Goal: Task Accomplishment & Management: Use online tool/utility

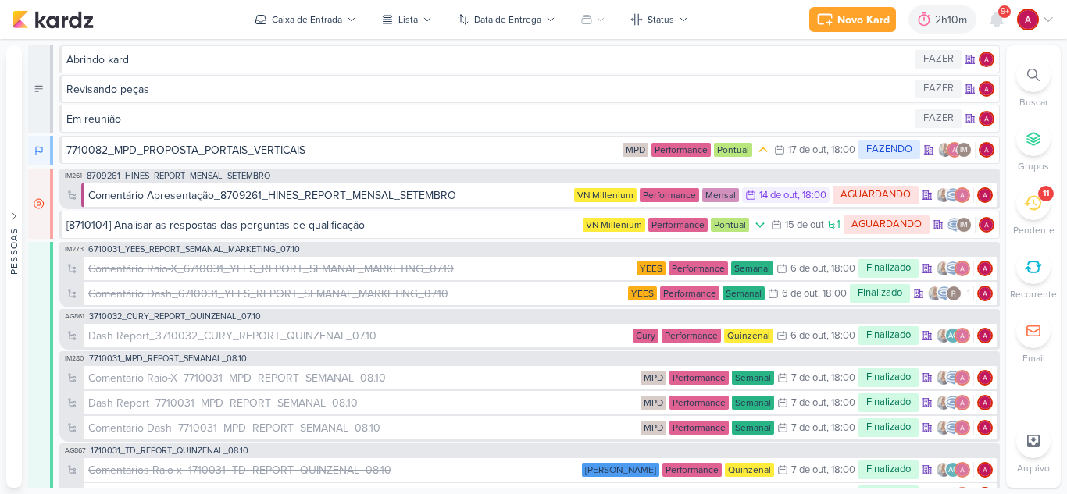
click at [1041, 208] on div "11" at bounding box center [1033, 203] width 34 height 34
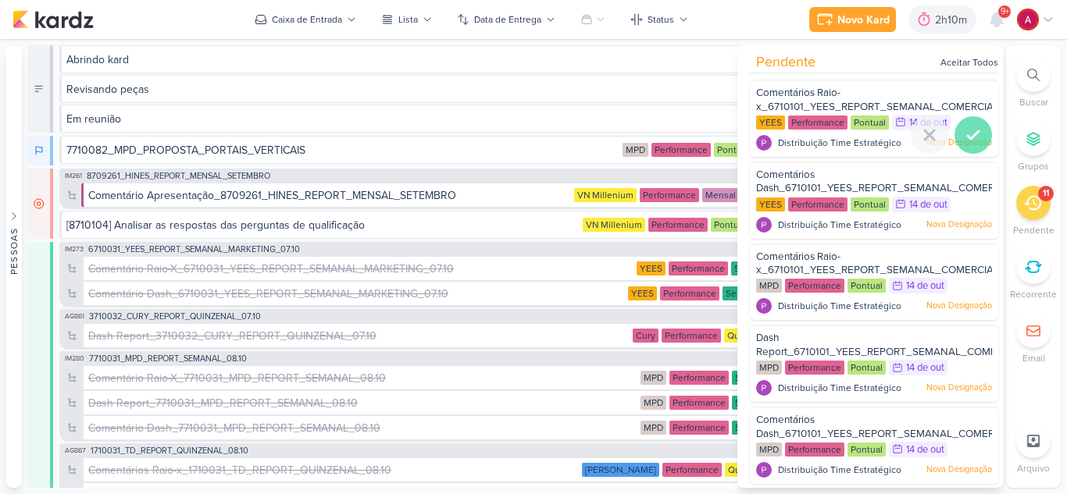
click at [968, 132] on icon at bounding box center [973, 135] width 19 height 19
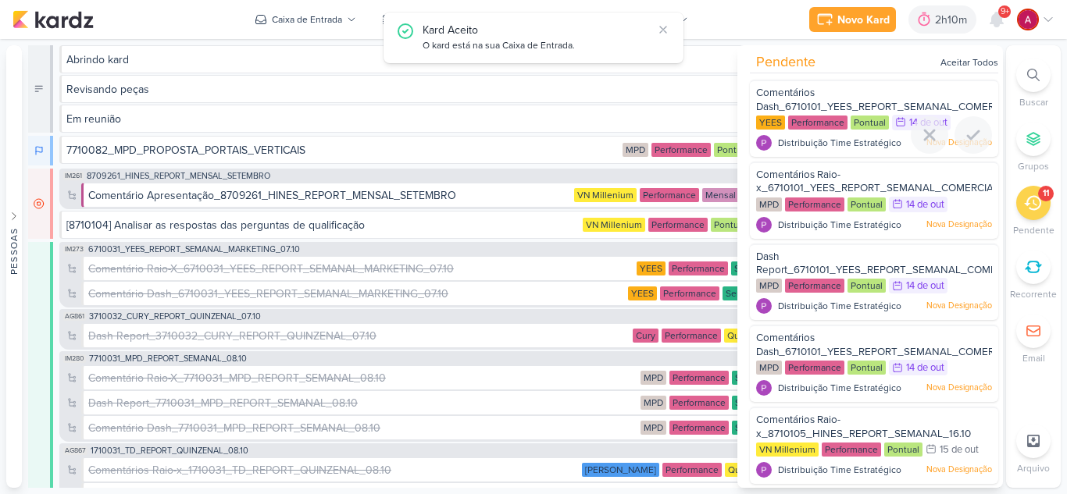
click at [968, 132] on icon at bounding box center [973, 135] width 19 height 19
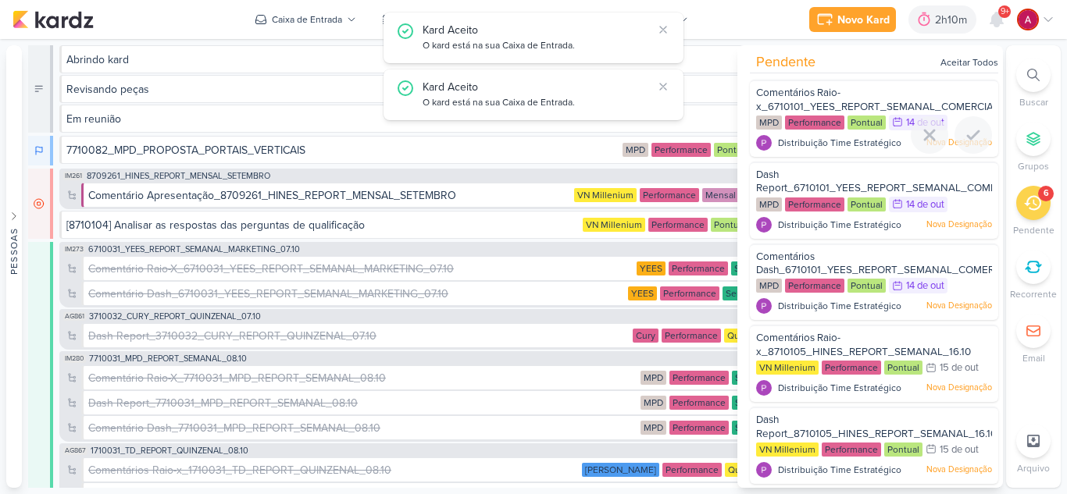
click at [968, 132] on icon at bounding box center [973, 135] width 19 height 19
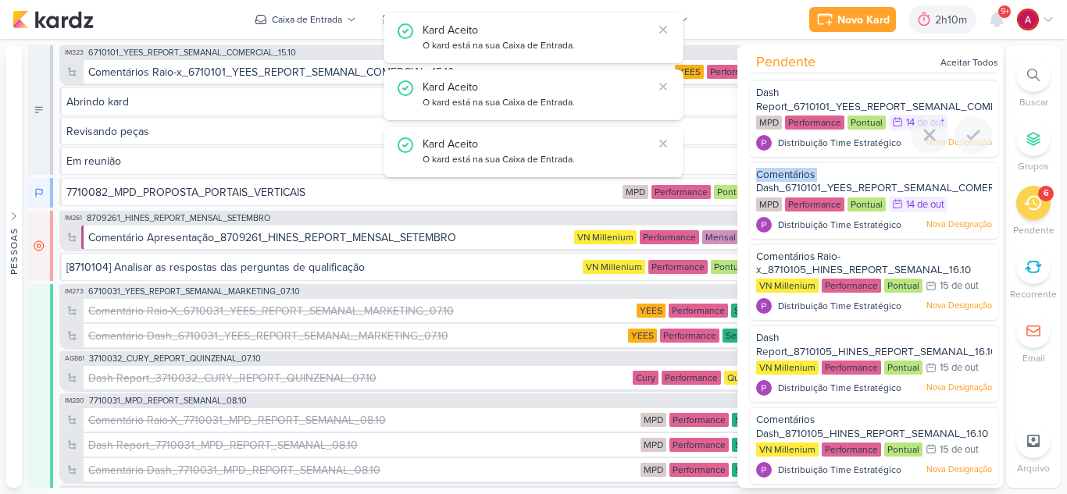
click at [968, 132] on icon at bounding box center [973, 135] width 19 height 19
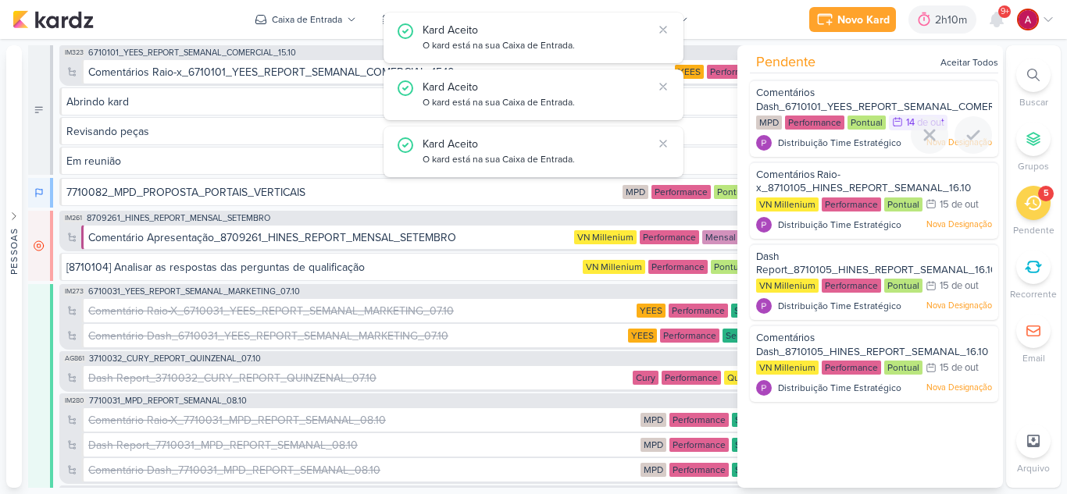
click at [968, 132] on icon at bounding box center [973, 135] width 19 height 19
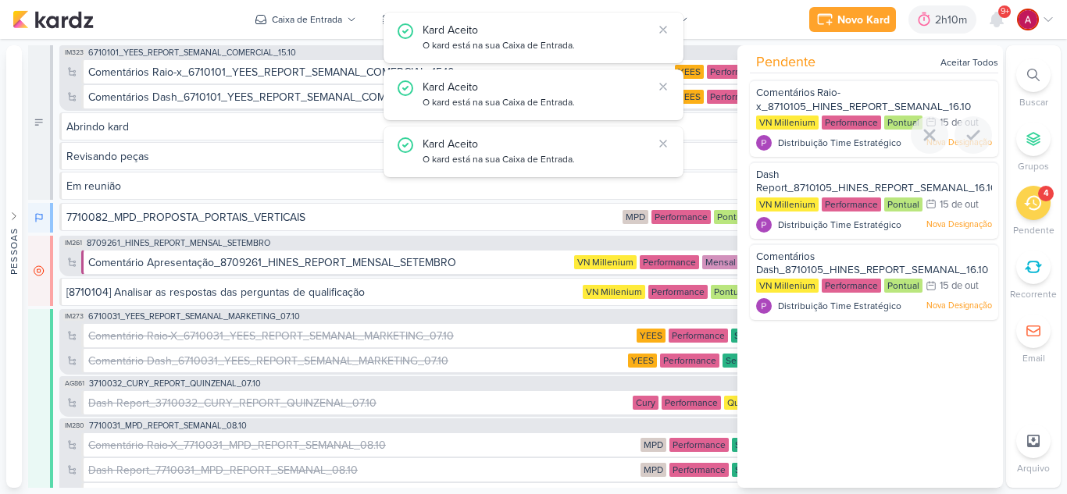
click at [968, 132] on icon at bounding box center [973, 135] width 19 height 19
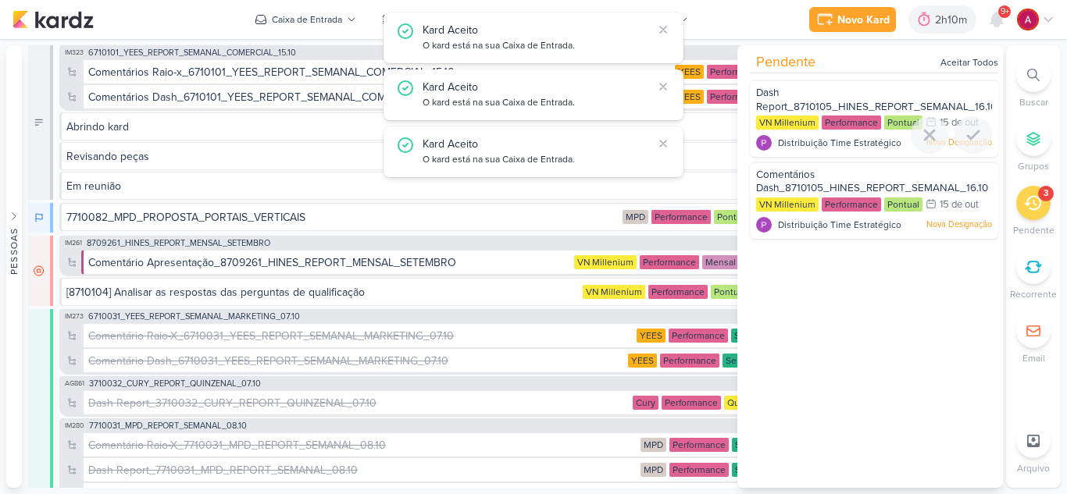
click at [968, 132] on icon at bounding box center [973, 135] width 19 height 19
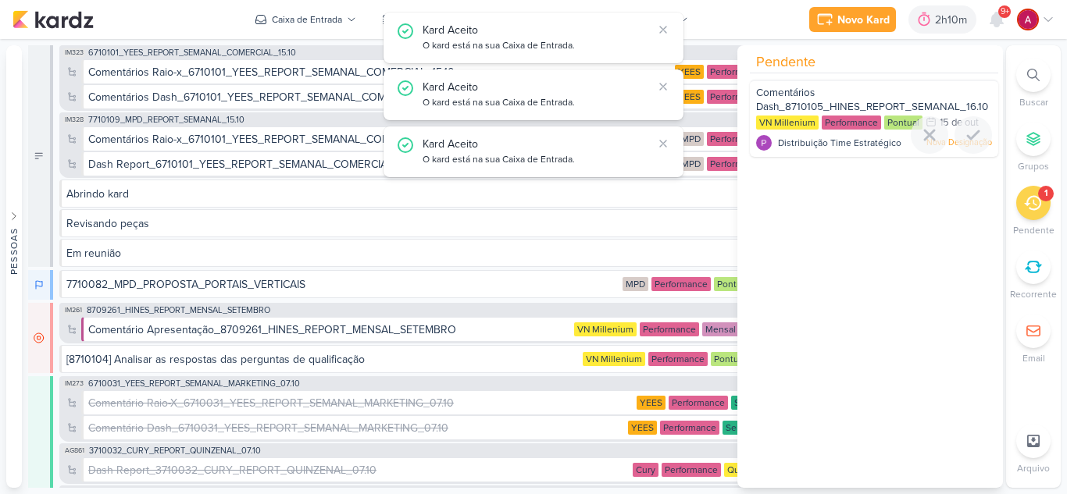
click at [968, 132] on icon at bounding box center [973, 135] width 19 height 19
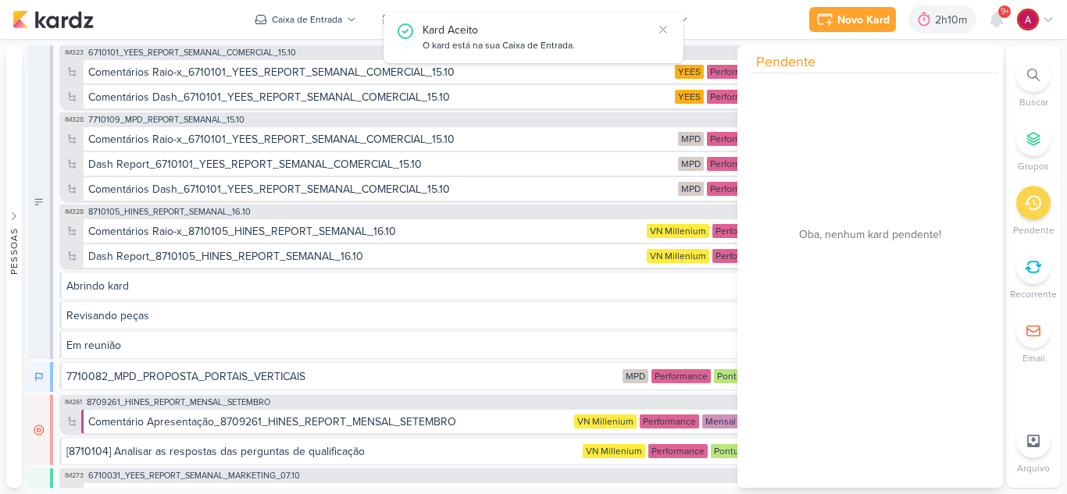
click at [1039, 203] on icon at bounding box center [1032, 203] width 17 height 15
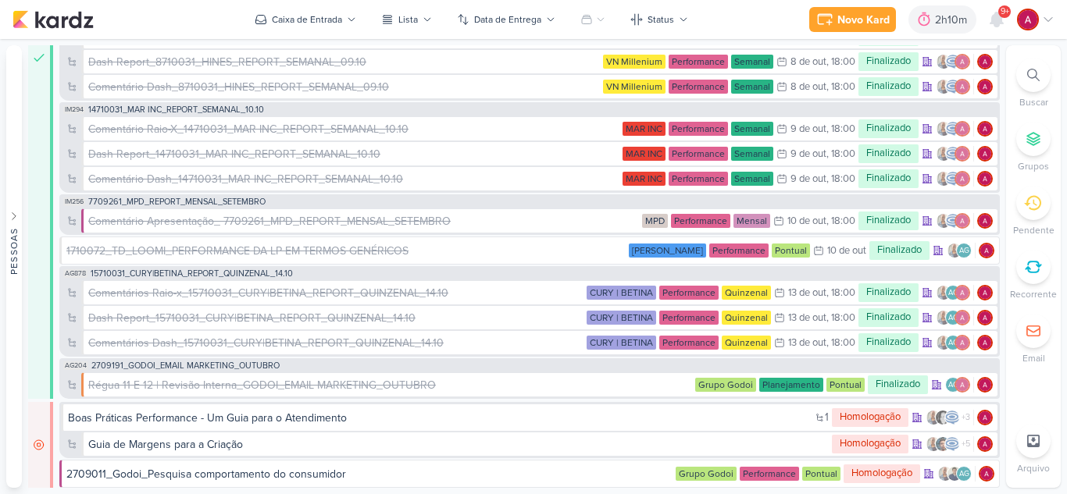
scroll to position [783, 0]
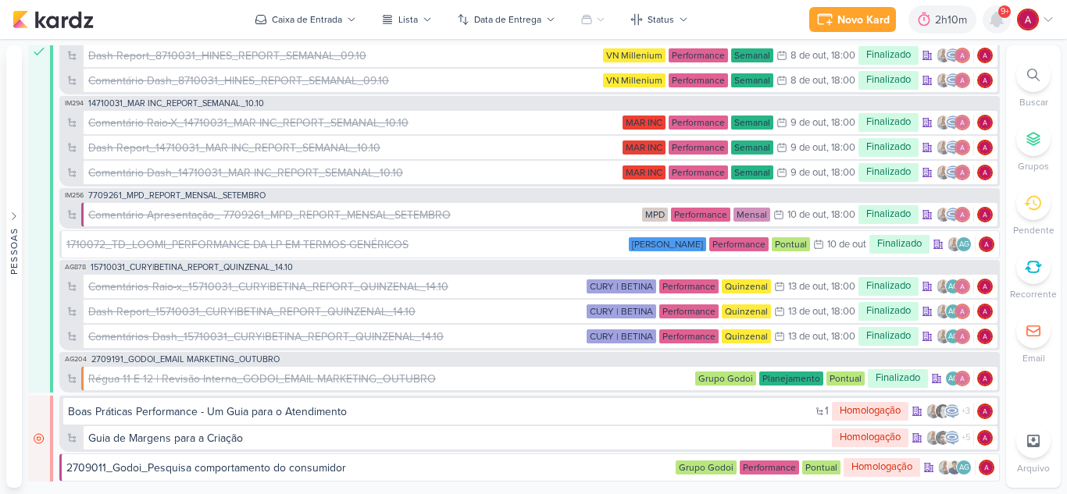
click at [988, 23] on icon at bounding box center [996, 19] width 19 height 19
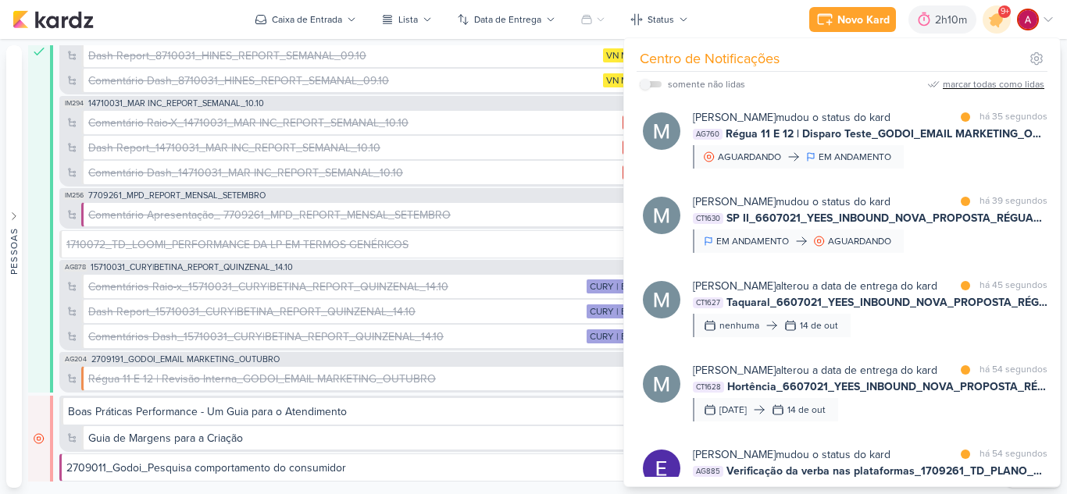
click at [982, 84] on div "marcar todas como lidas" at bounding box center [993, 84] width 102 height 14
click at [985, 23] on div at bounding box center [997, 20] width 40 height 40
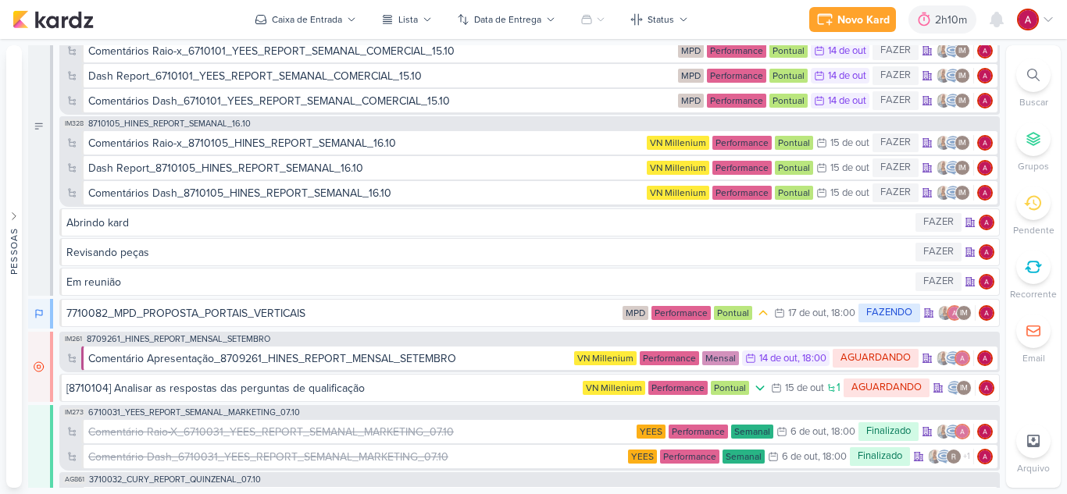
scroll to position [0, 0]
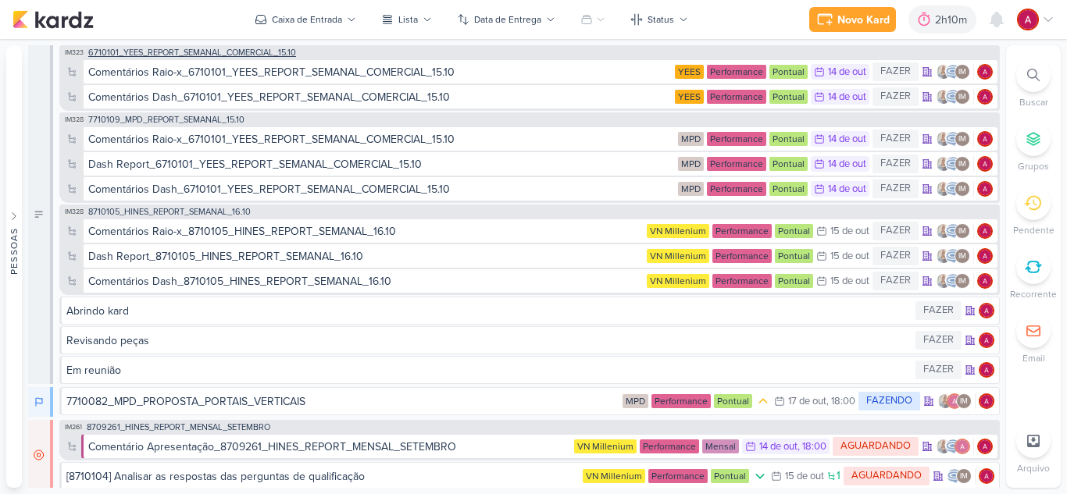
click at [199, 53] on span "6710101_YEES_REPORT_SEMANAL_COMERCIAL_15.10" at bounding box center [192, 52] width 208 height 9
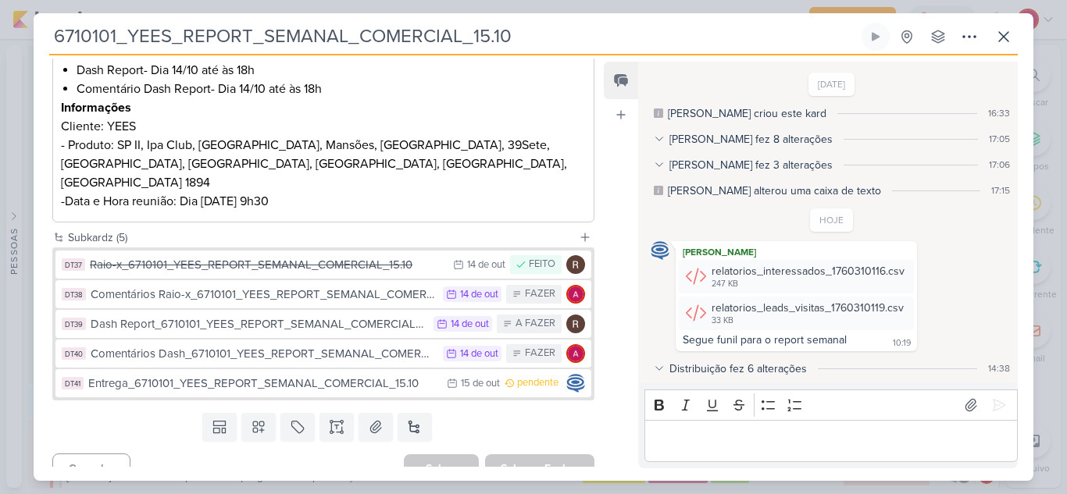
scroll to position [345, 0]
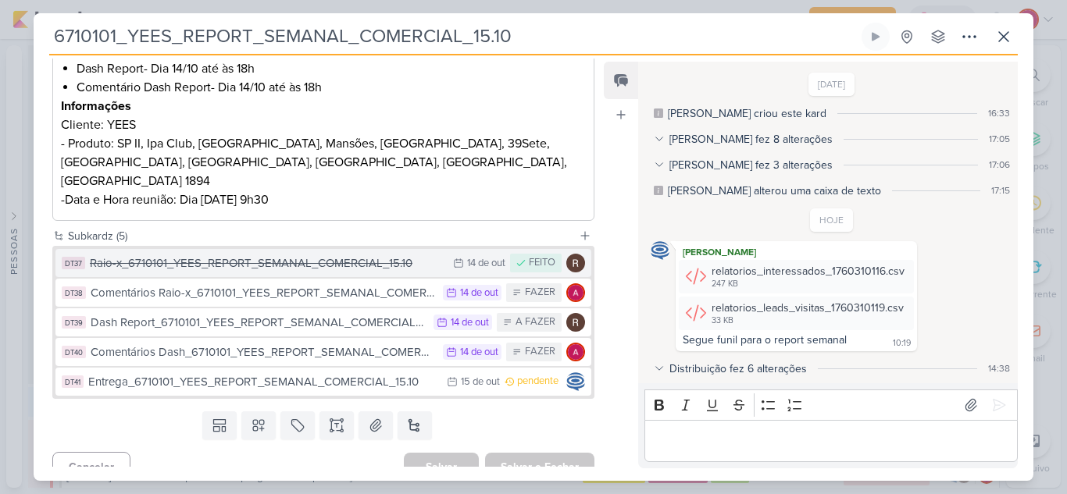
click at [245, 255] on div "Raio-x_6710101_YEES_REPORT_SEMANAL_COMERCIAL_15.10" at bounding box center [267, 264] width 355 height 18
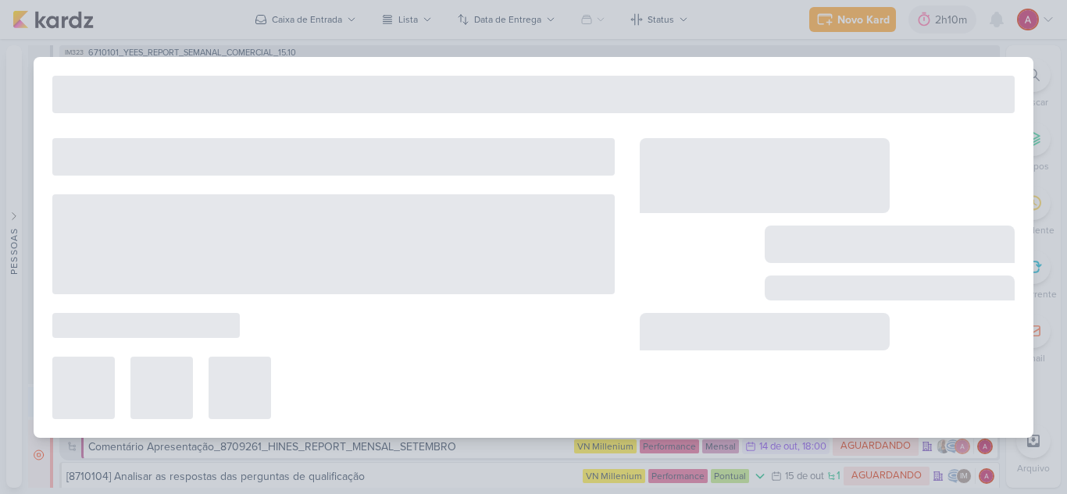
type input "Raio-x_6710101_YEES_REPORT_SEMANAL_COMERCIAL_15.10"
type input "[DATE] 23:59"
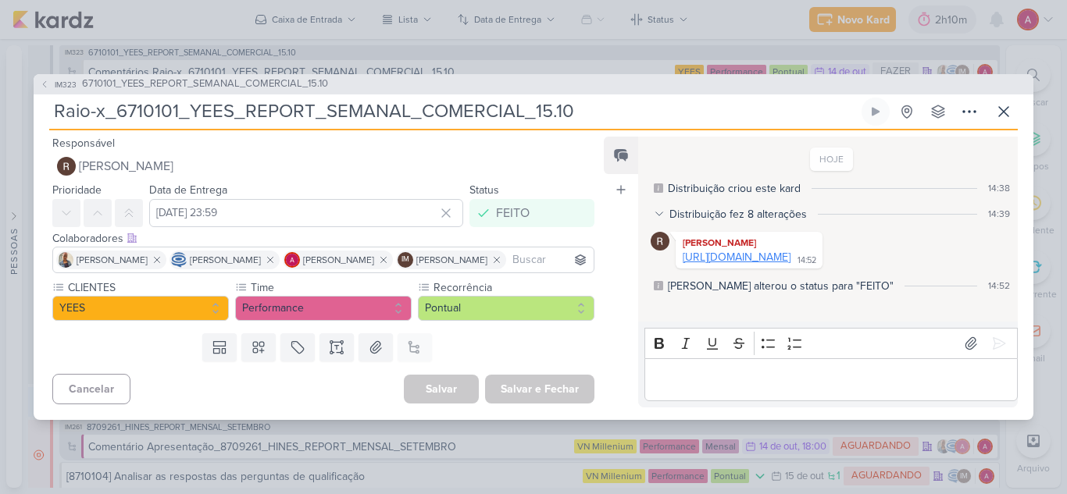
click at [716, 264] on link "[URL][DOMAIN_NAME]" at bounding box center [736, 257] width 108 height 13
click at [59, 79] on span "IM323" at bounding box center [65, 85] width 27 height 12
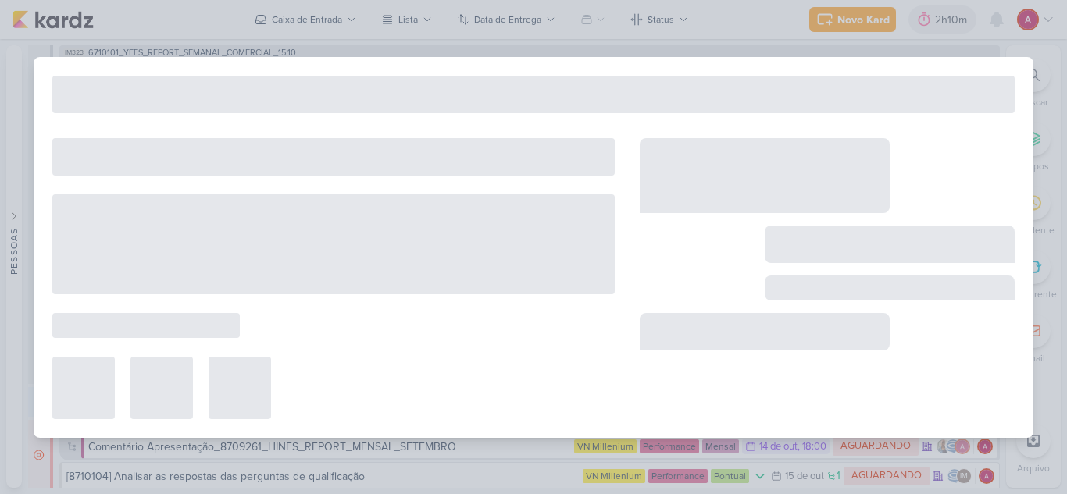
type input "6710101_YEES_REPORT_SEMANAL_COMERCIAL_15.10"
type input "[DATE] 18:00"
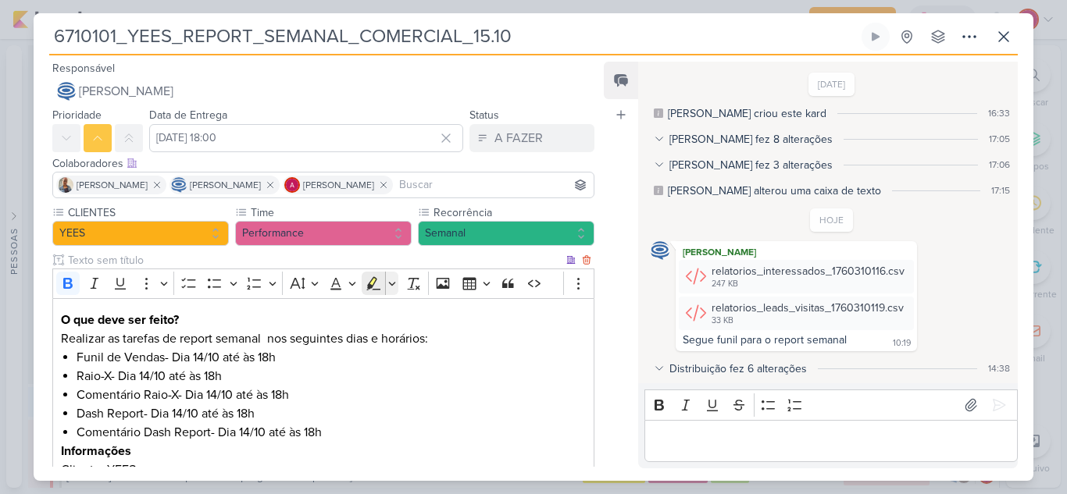
scroll to position [312, 0]
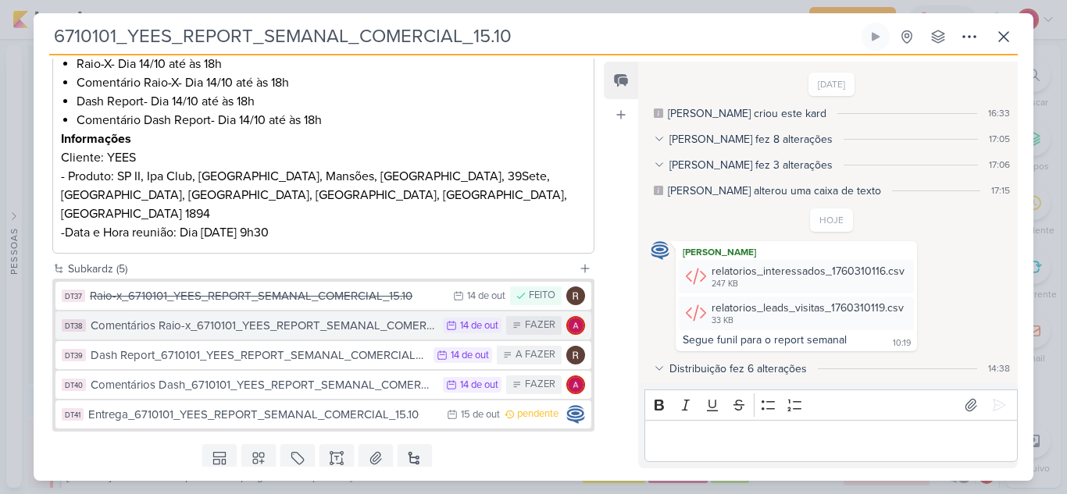
click at [379, 317] on div "Comentários Raio-x_6710101_YEES_REPORT_SEMANAL_COMERCIAL_15.10" at bounding box center [263, 326] width 344 height 18
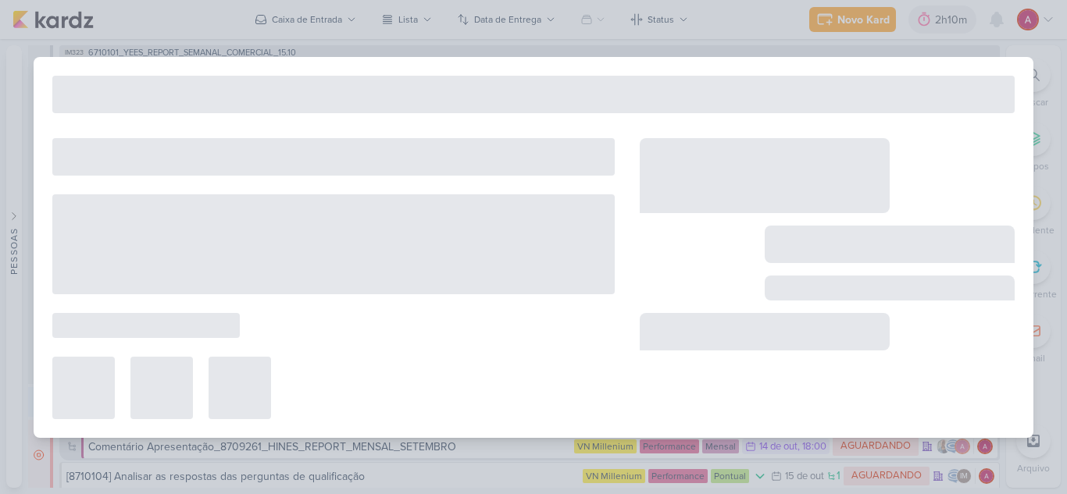
type input "Comentários Raio-x_6710101_YEES_REPORT_SEMANAL_COMERCIAL_15.10"
type input "[DATE] 23:59"
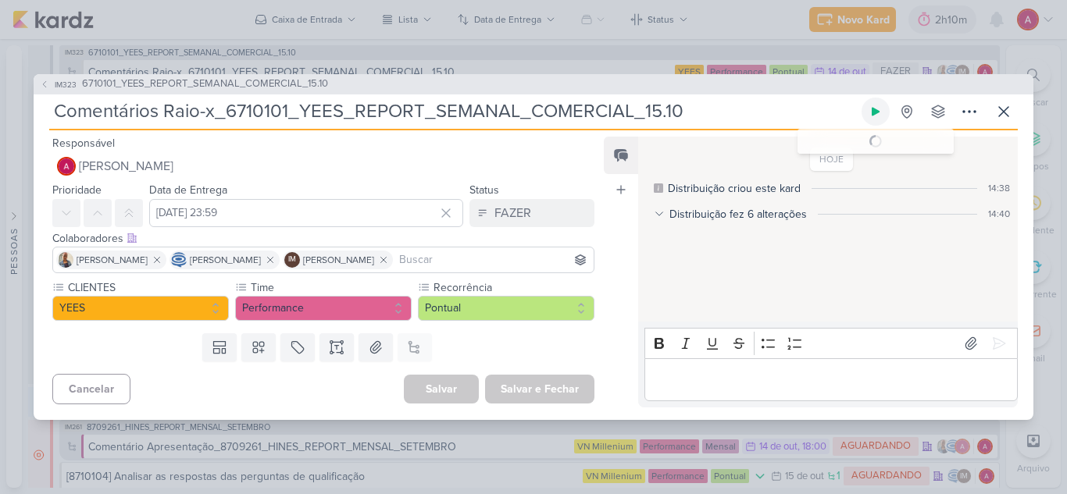
click at [876, 112] on icon at bounding box center [875, 111] width 8 height 9
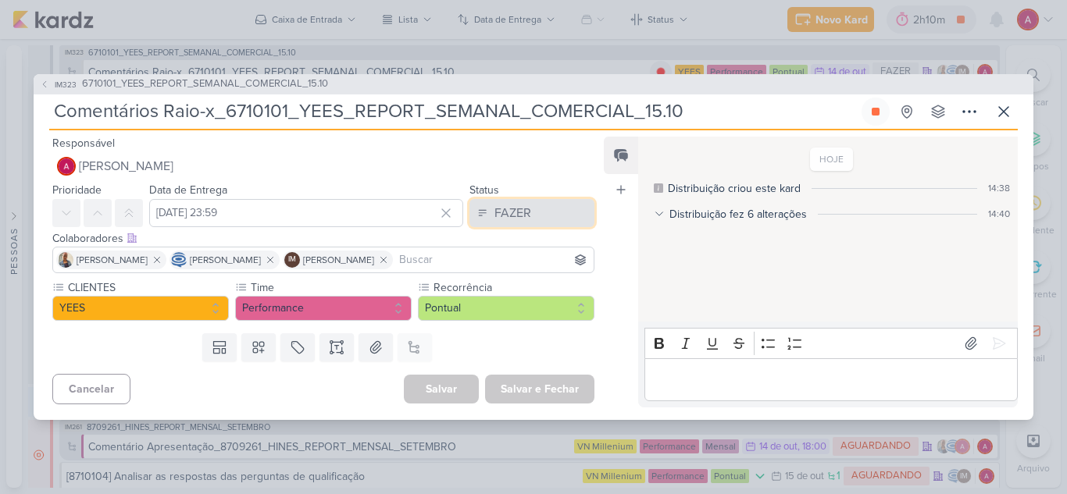
click at [508, 211] on div "FAZER" at bounding box center [512, 213] width 37 height 19
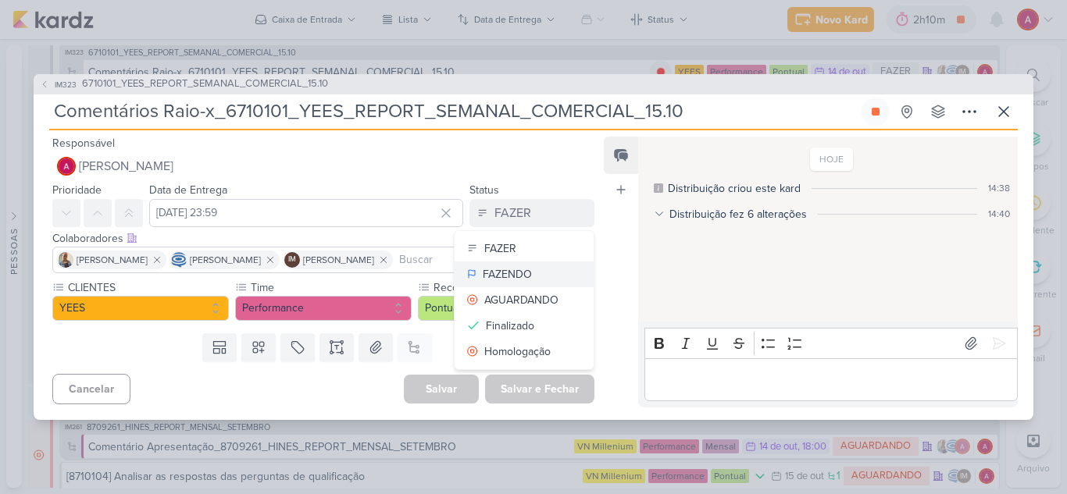
click at [501, 274] on div "FAZENDO" at bounding box center [507, 274] width 49 height 16
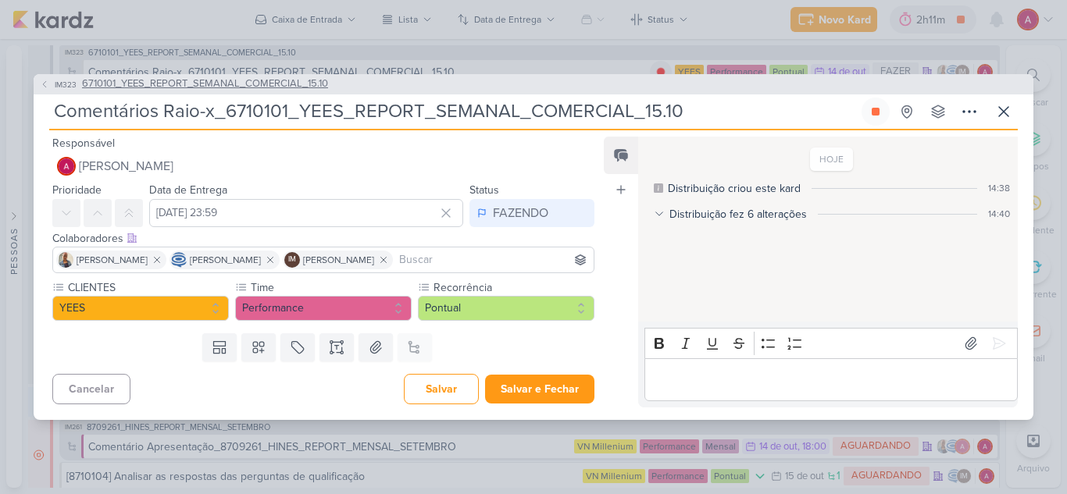
click at [175, 84] on span "6710101_YEES_REPORT_SEMANAL_COMERCIAL_15.10" at bounding box center [205, 85] width 246 height 16
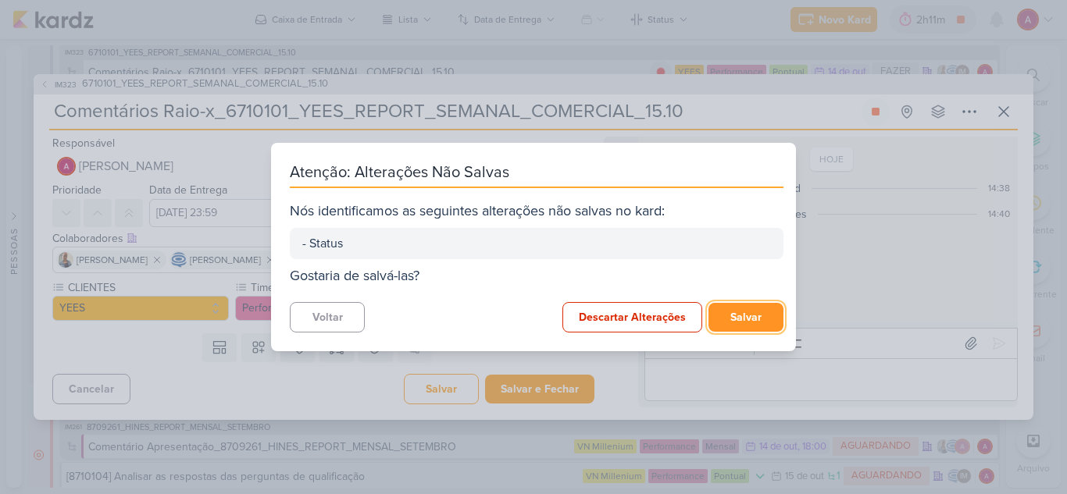
click at [736, 331] on button "Salvar" at bounding box center [745, 317] width 75 height 29
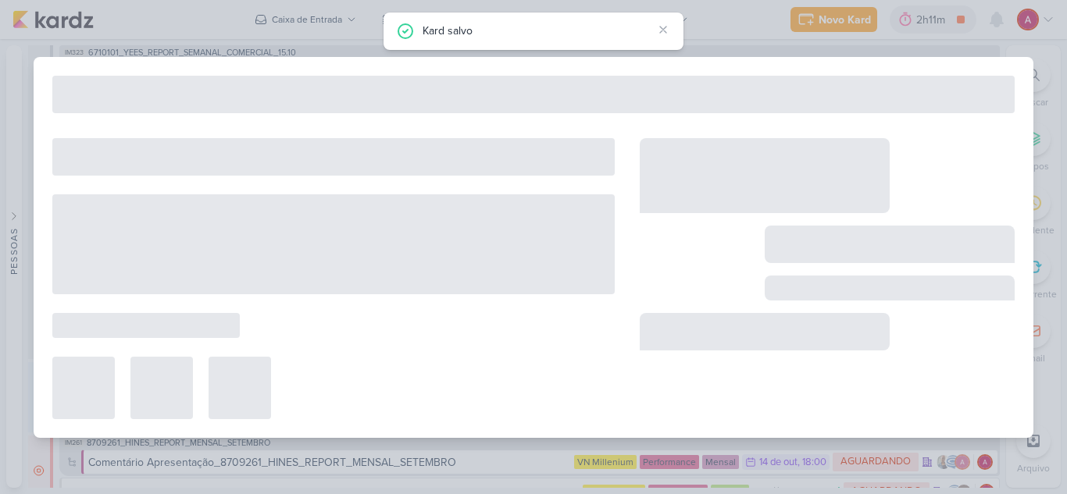
type input "6710101_YEES_REPORT_SEMANAL_COMERCIAL_15.10"
type input "[DATE] 18:00"
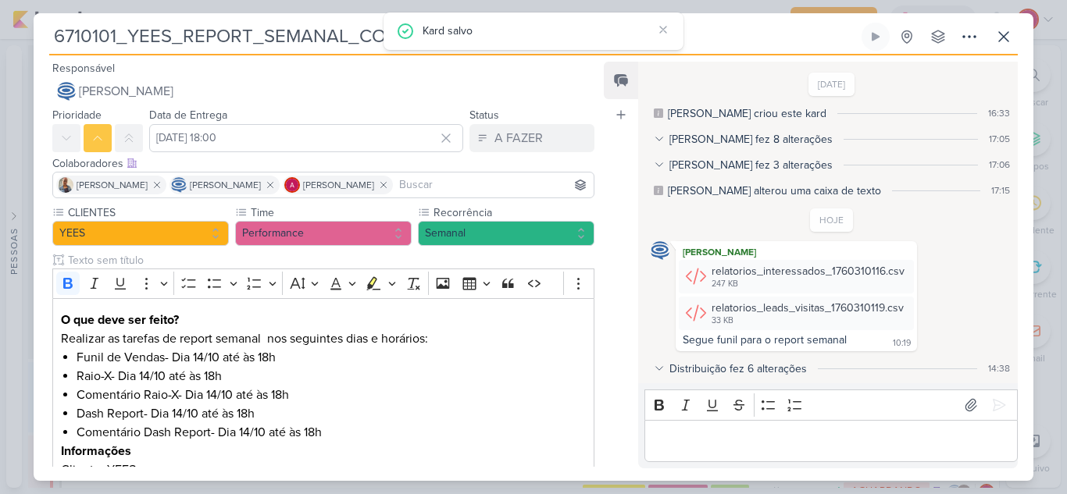
click at [475, 194] on div "[PERSON_NAME] [PERSON_NAME] [PERSON_NAME]" at bounding box center [323, 185] width 542 height 27
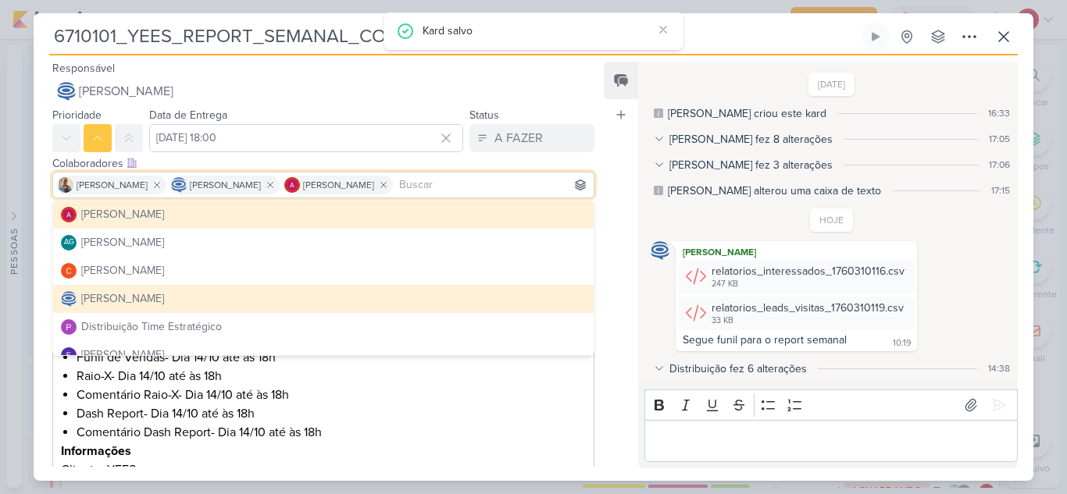
click at [483, 185] on input at bounding box center [493, 185] width 194 height 19
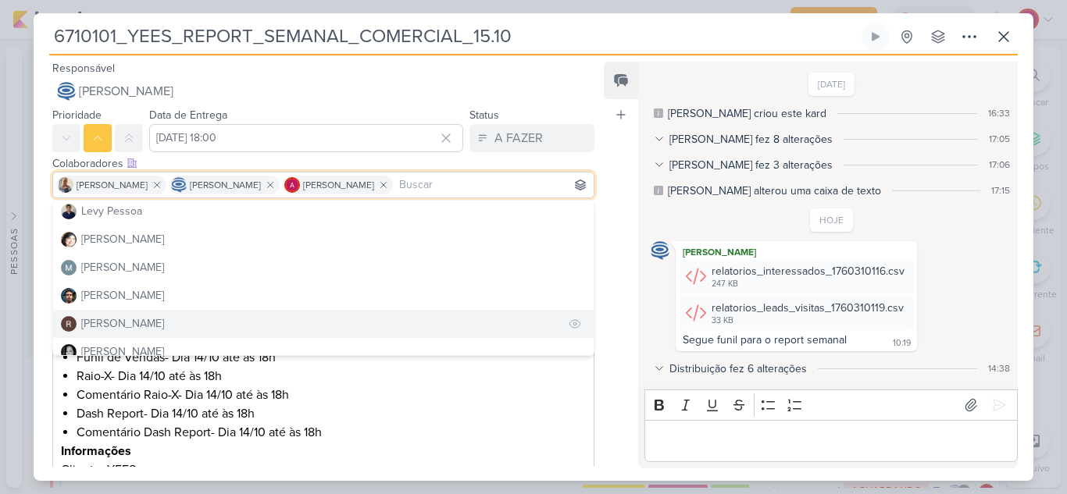
click at [122, 321] on div "[PERSON_NAME]" at bounding box center [122, 323] width 83 height 16
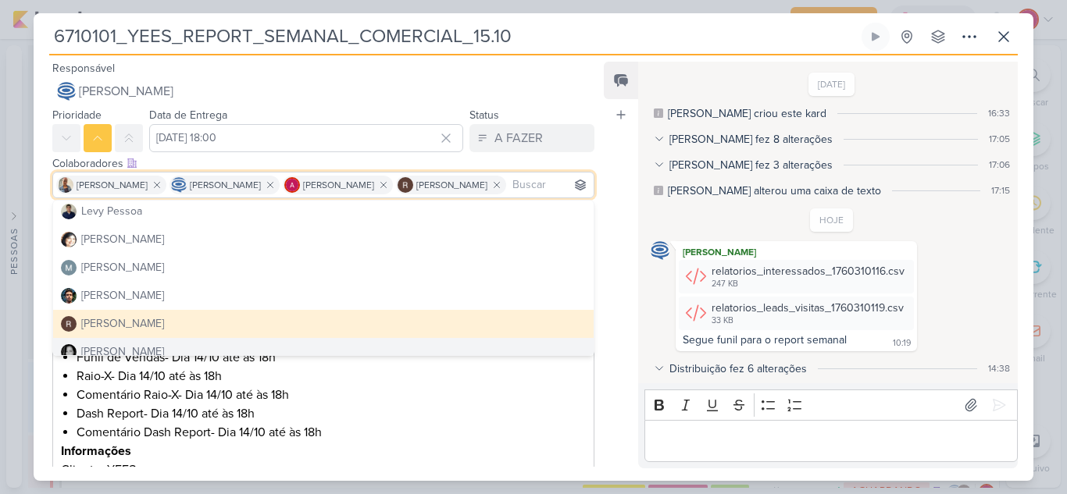
click at [631, 433] on div "Feed Atrelar email Solte o email para atrelar ao kard" at bounding box center [621, 266] width 34 height 408
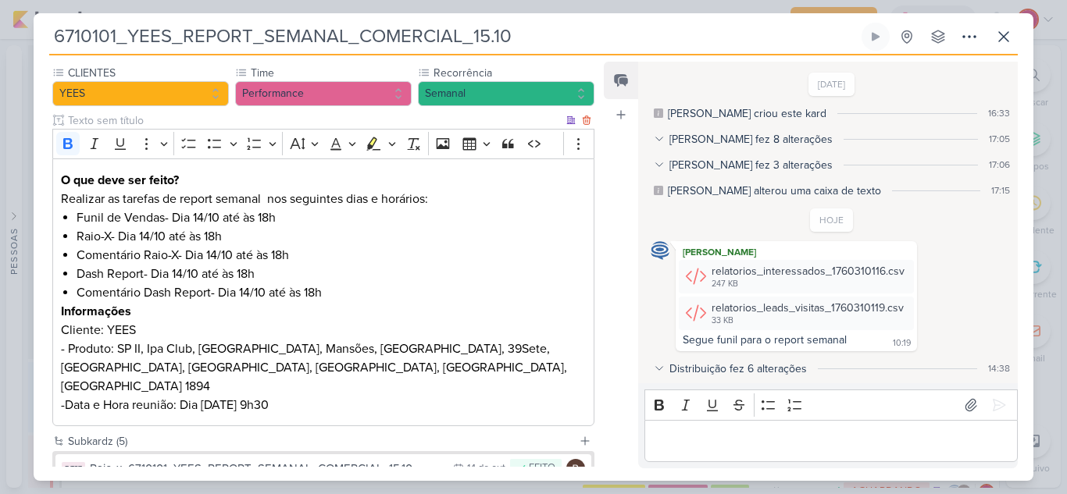
scroll to position [345, 0]
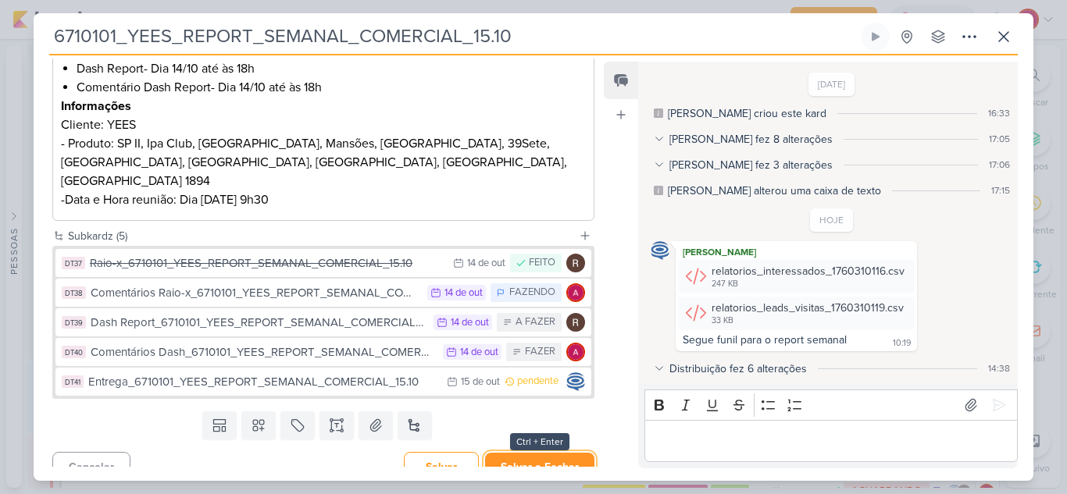
click at [522, 453] on button "Salvar e Fechar" at bounding box center [539, 467] width 109 height 29
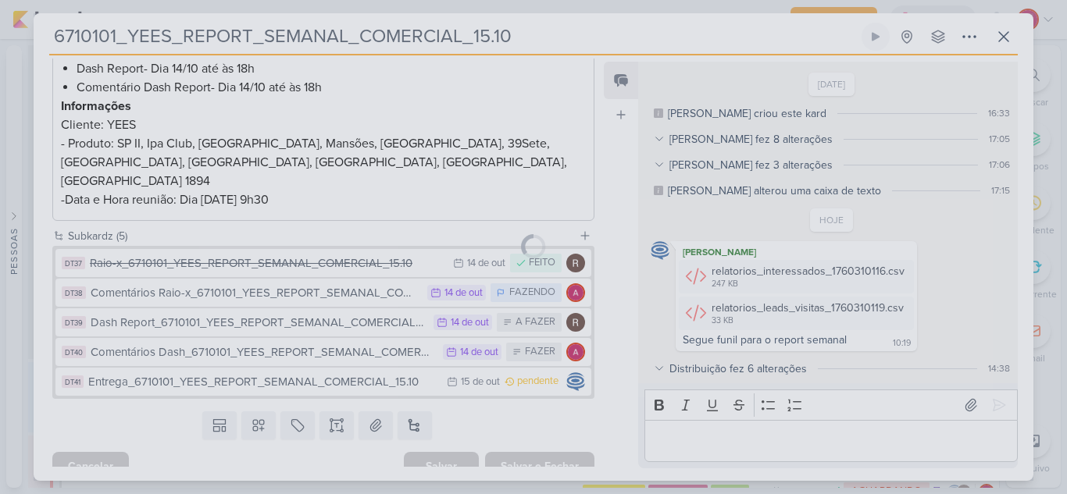
scroll to position [344, 0]
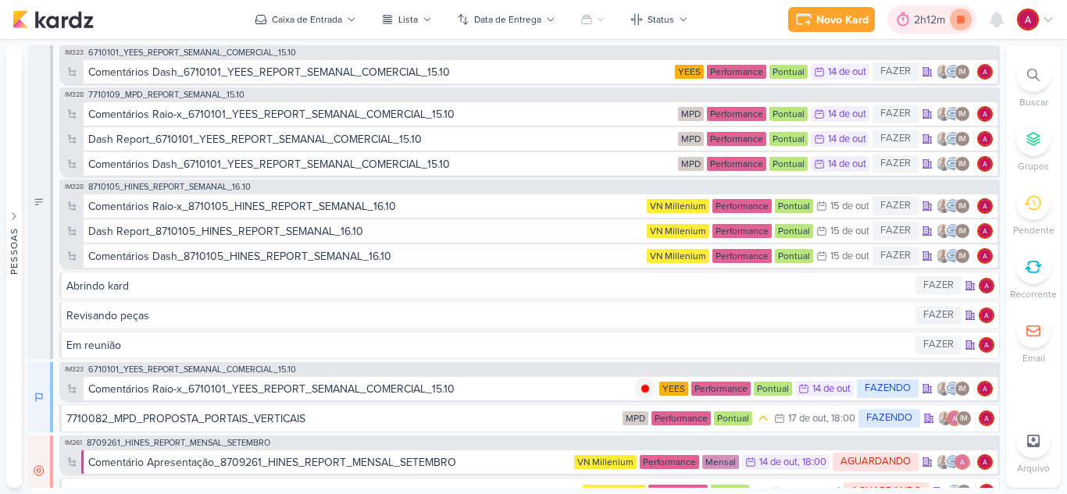
click at [959, 18] on icon at bounding box center [961, 20] width 8 height 8
click at [447, 393] on div "Comentários Raio-x_6710101_YEES_REPORT_SEMANAL_COMERCIAL_15.10" at bounding box center [271, 389] width 366 height 16
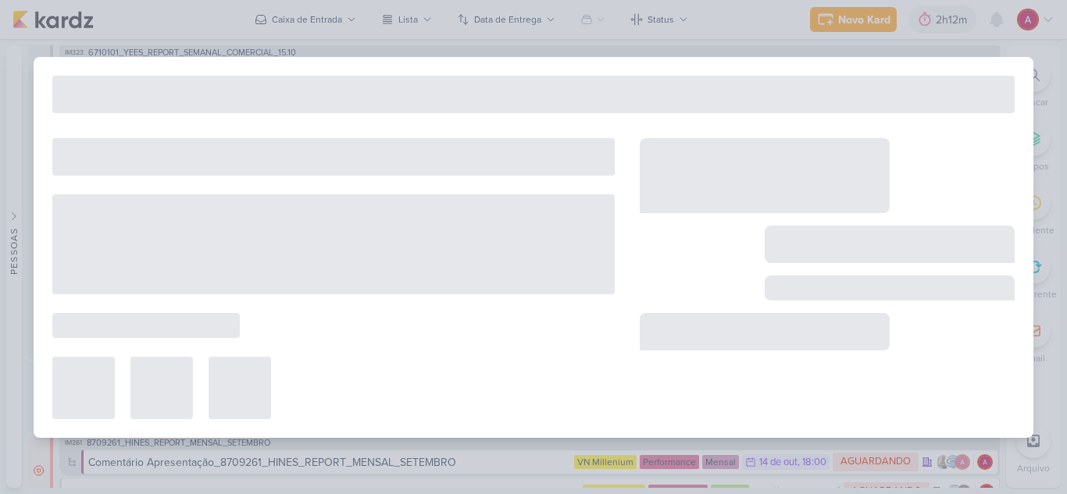
type input "Comentários Raio-x_6710101_YEES_REPORT_SEMANAL_COMERCIAL_15.10"
type input "[DATE] 23:59"
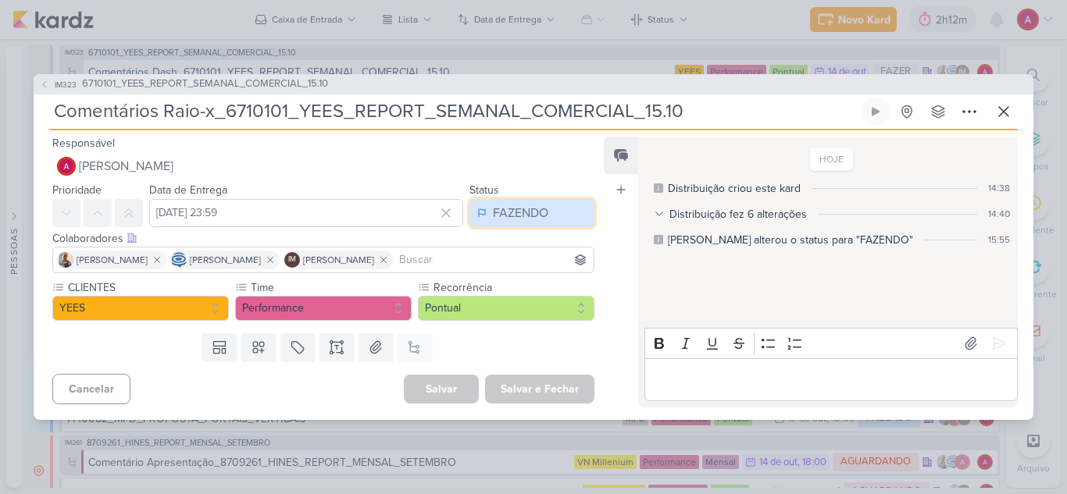
click at [493, 217] on div "FAZENDO" at bounding box center [520, 213] width 55 height 19
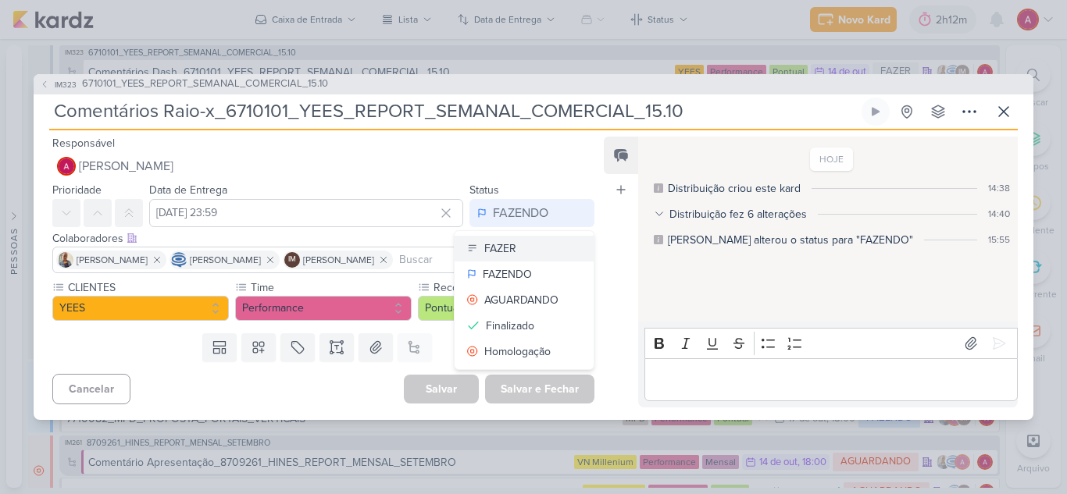
click at [526, 244] on button "FAZER" at bounding box center [523, 249] width 139 height 26
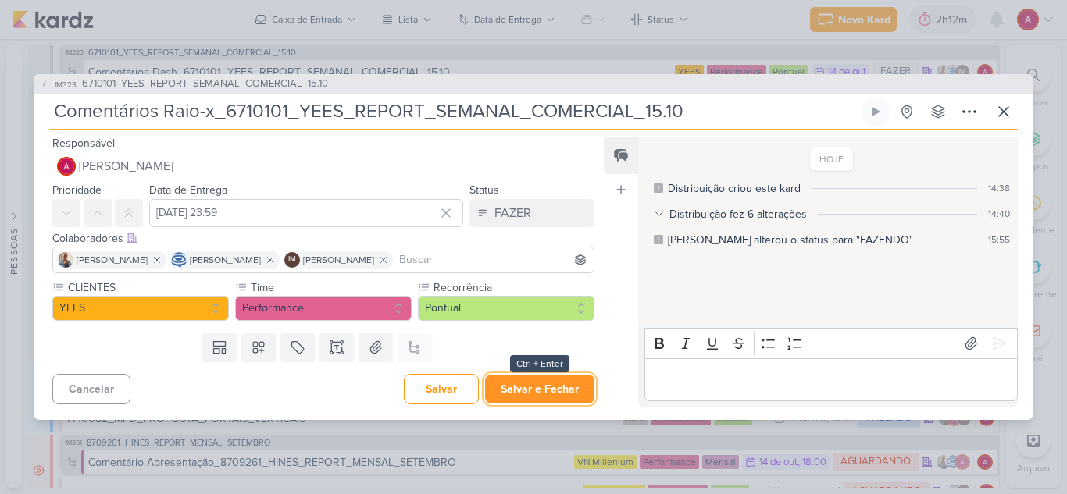
click at [550, 399] on button "Salvar e Fechar" at bounding box center [539, 389] width 109 height 29
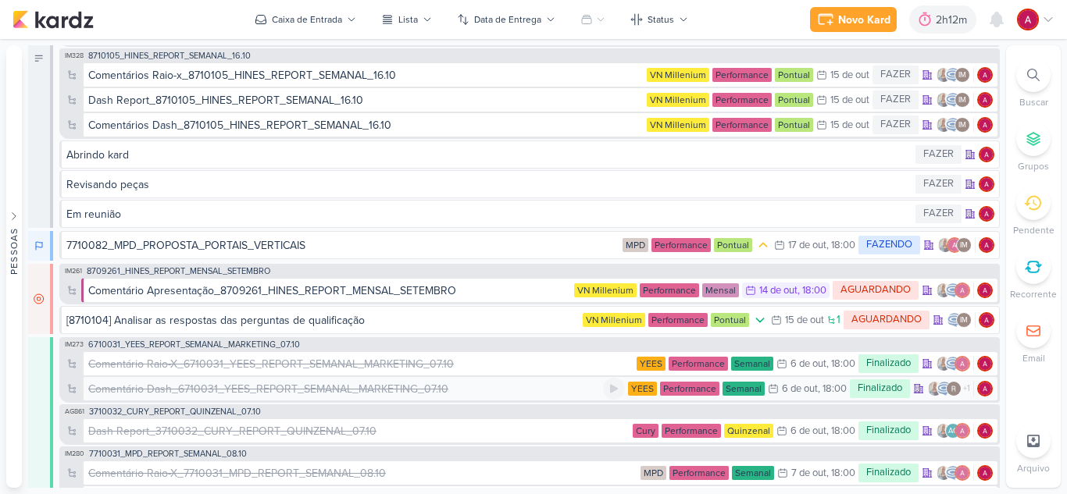
scroll to position [0, 0]
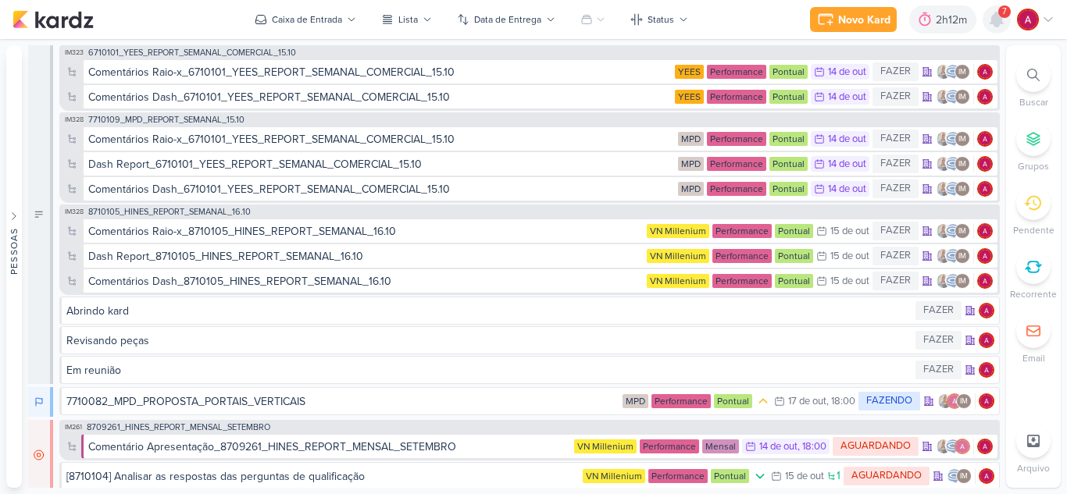
click at [1004, 23] on icon at bounding box center [996, 19] width 19 height 19
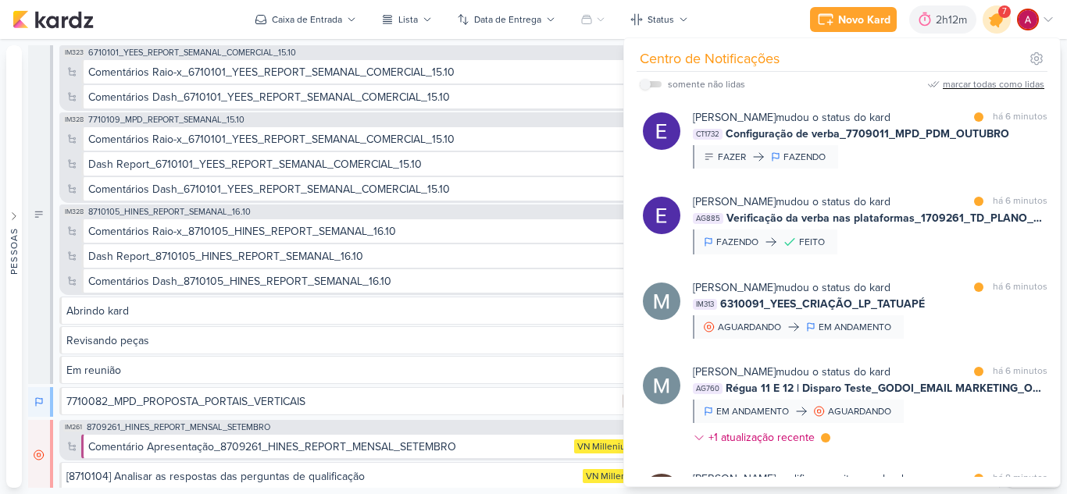
click at [994, 30] on icon at bounding box center [996, 19] width 27 height 27
